Goal: Task Accomplishment & Management: Manage account settings

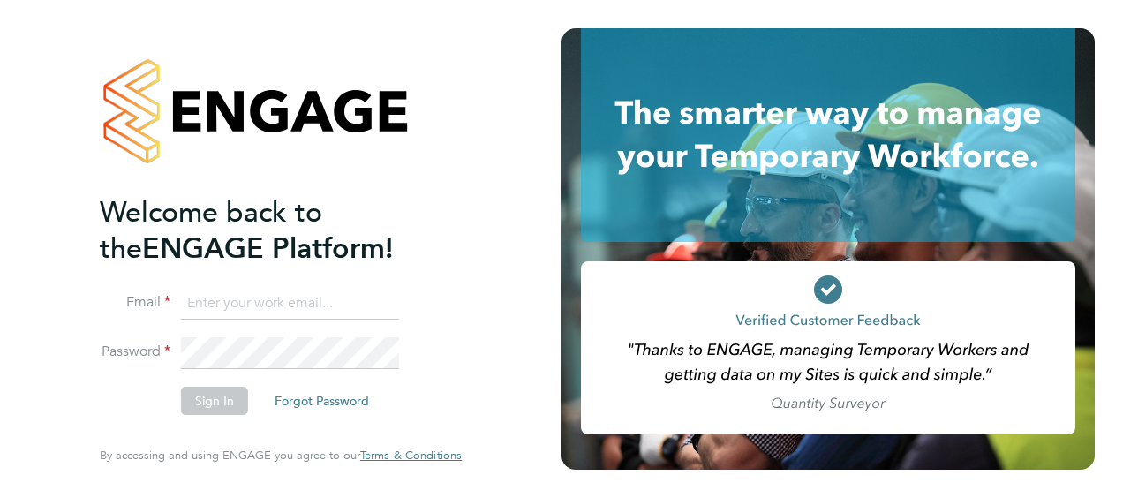
type input "sharon.agostini1@justice.gov.uk"
click at [213, 404] on button "Sign In" at bounding box center [214, 401] width 67 height 28
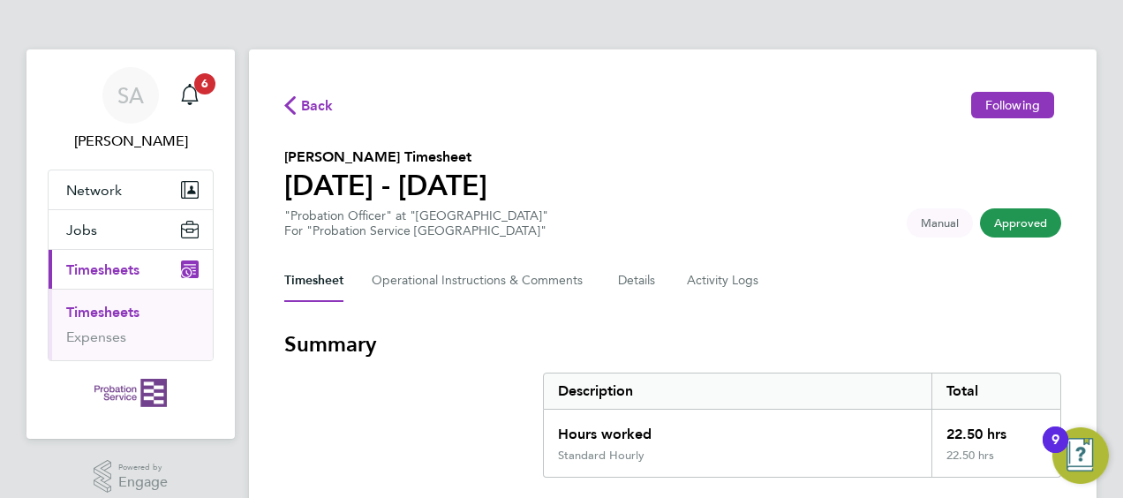
click at [106, 269] on span "Timesheets" at bounding box center [102, 269] width 73 height 17
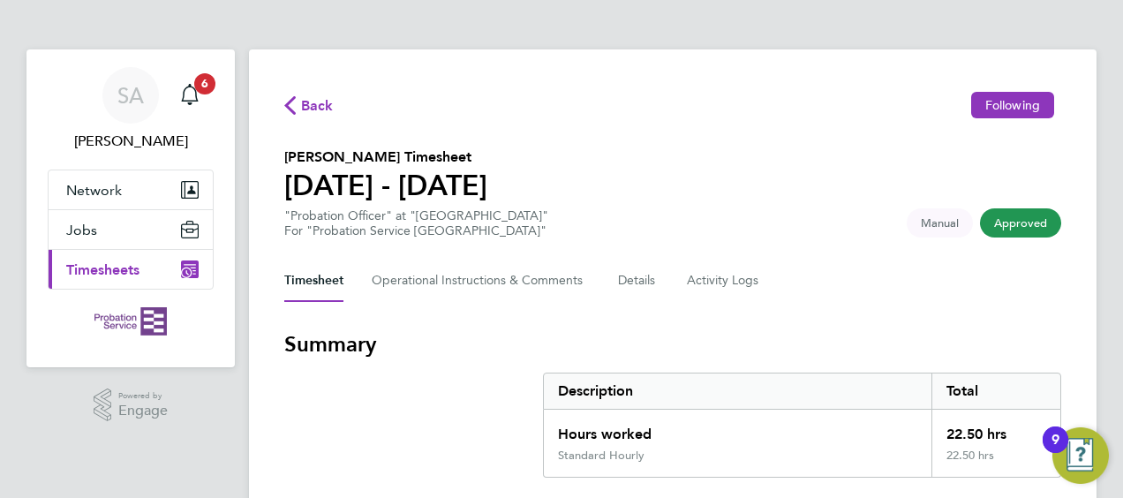
click at [125, 270] on span "Timesheets" at bounding box center [102, 269] width 73 height 17
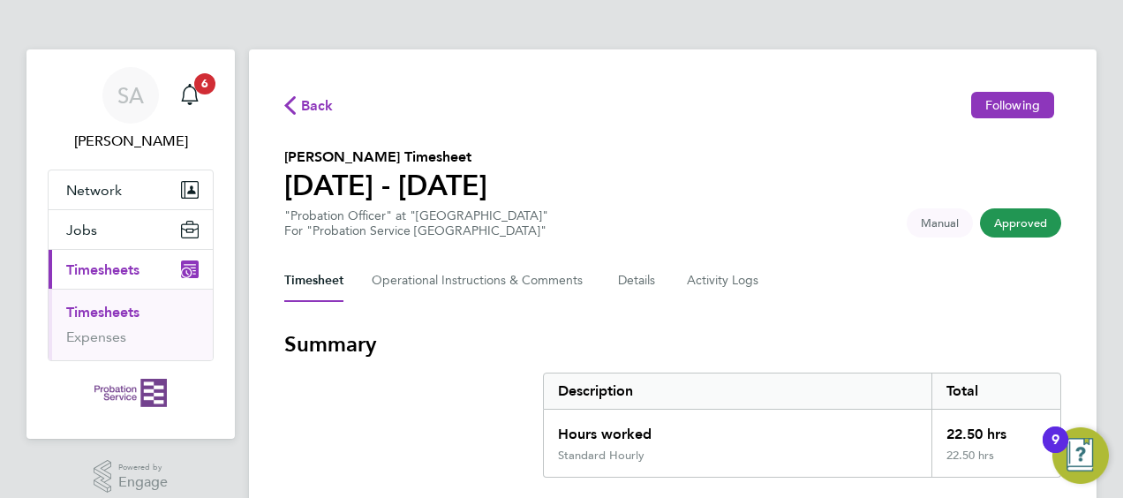
click at [104, 269] on span "Timesheets" at bounding box center [102, 269] width 73 height 17
click at [309, 102] on span "Back" at bounding box center [317, 105] width 33 height 21
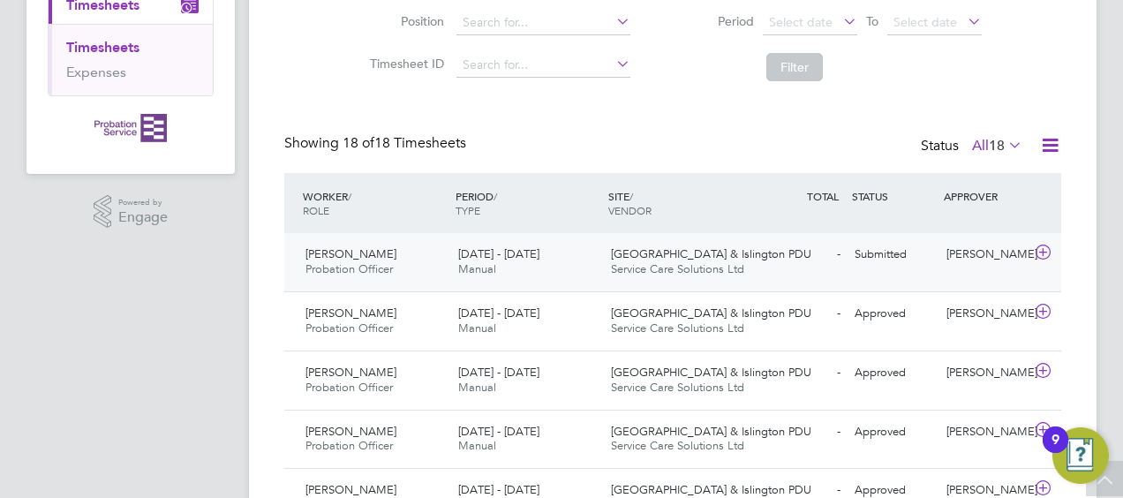
click at [962, 261] on div "[PERSON_NAME]" at bounding box center [985, 254] width 92 height 29
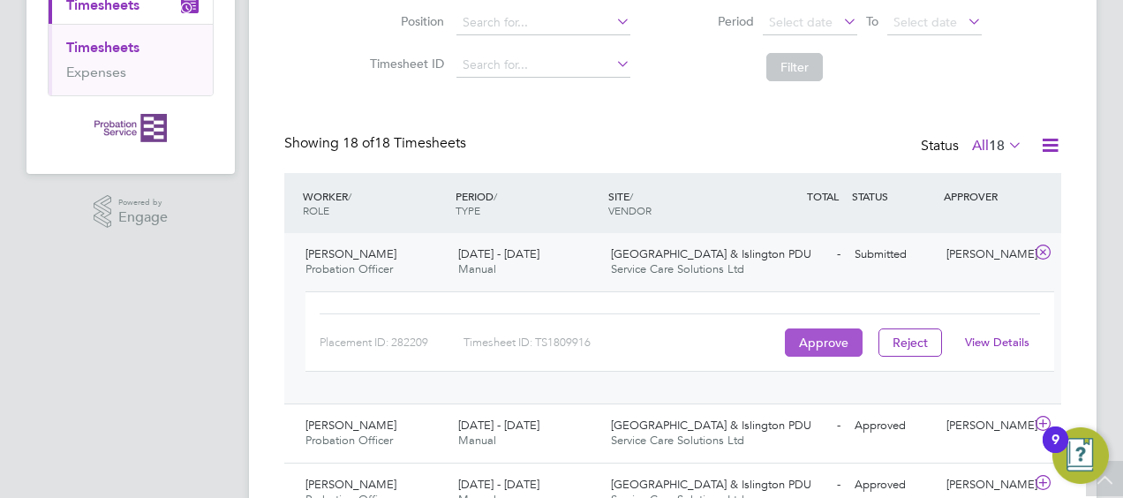
click at [819, 342] on button "Approve" at bounding box center [824, 342] width 78 height 28
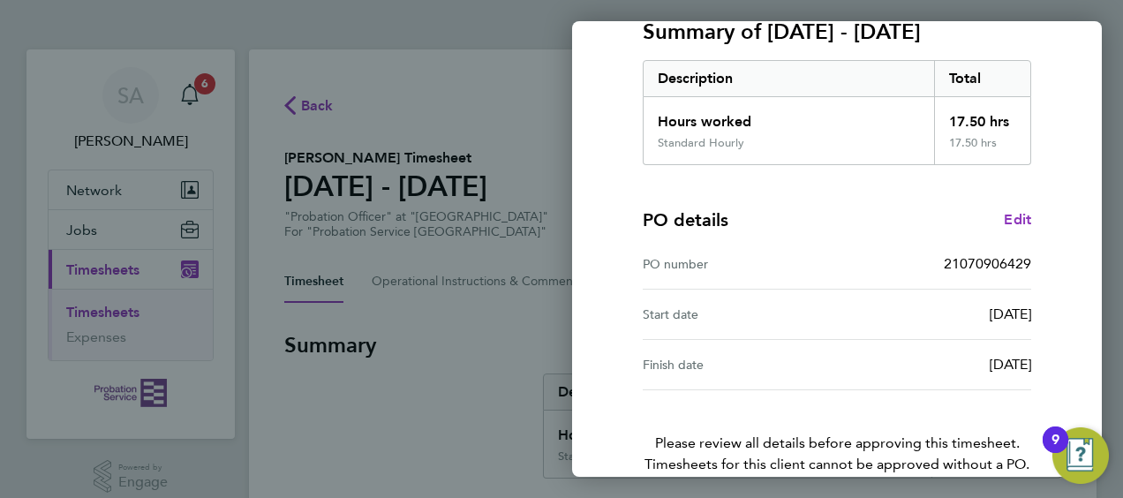
scroll to position [346, 0]
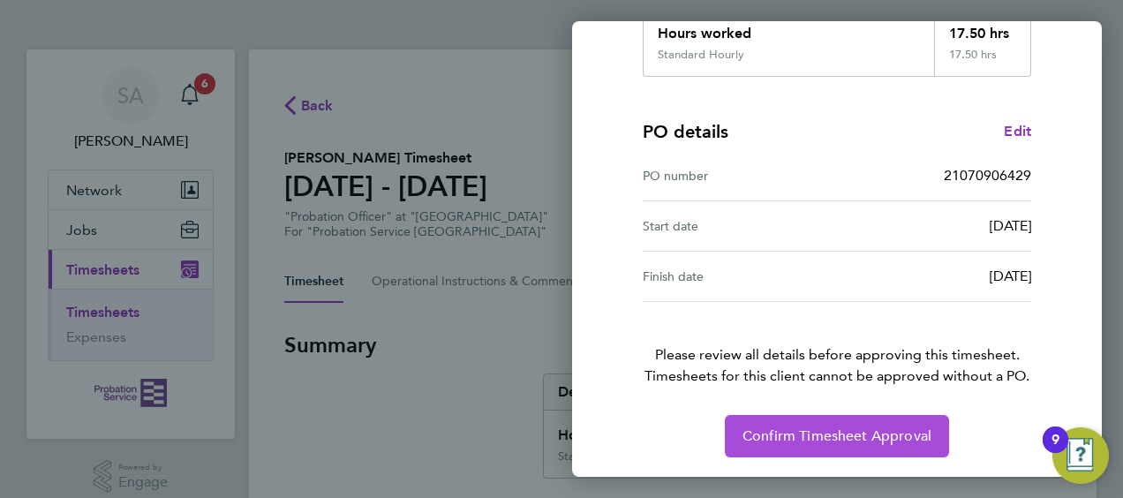
click at [839, 432] on span "Confirm Timesheet Approval" at bounding box center [836, 436] width 189 height 18
